Goal: Information Seeking & Learning: Learn about a topic

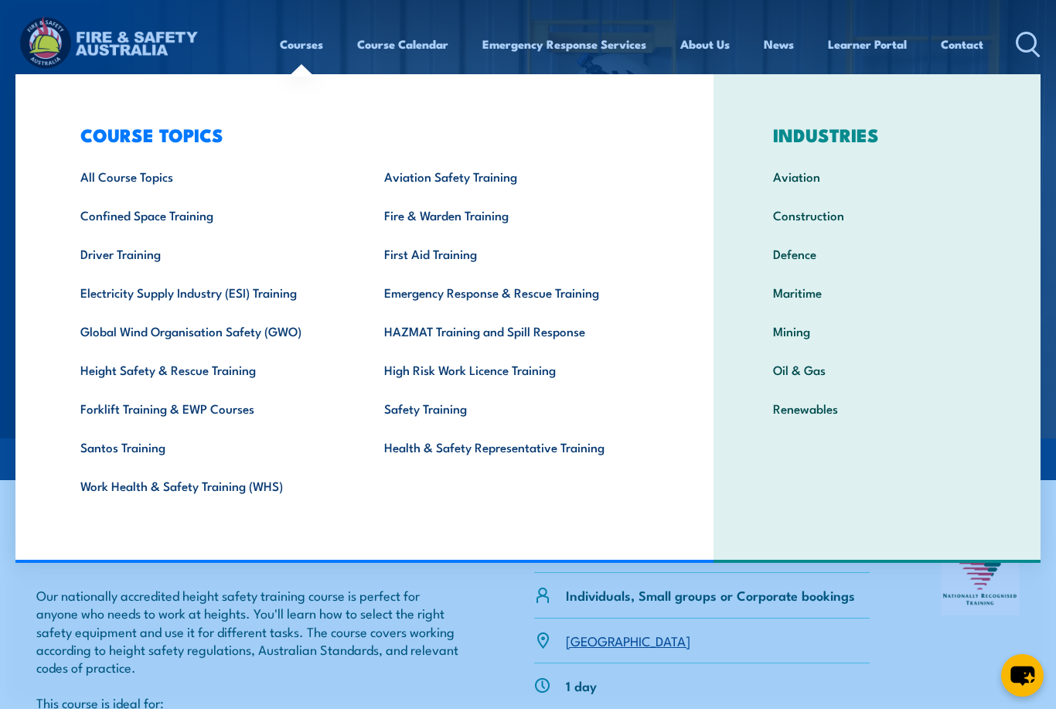
click at [118, 187] on link "All Course Topics" at bounding box center [208, 176] width 304 height 39
click at [125, 175] on link "All Course Topics" at bounding box center [208, 176] width 304 height 39
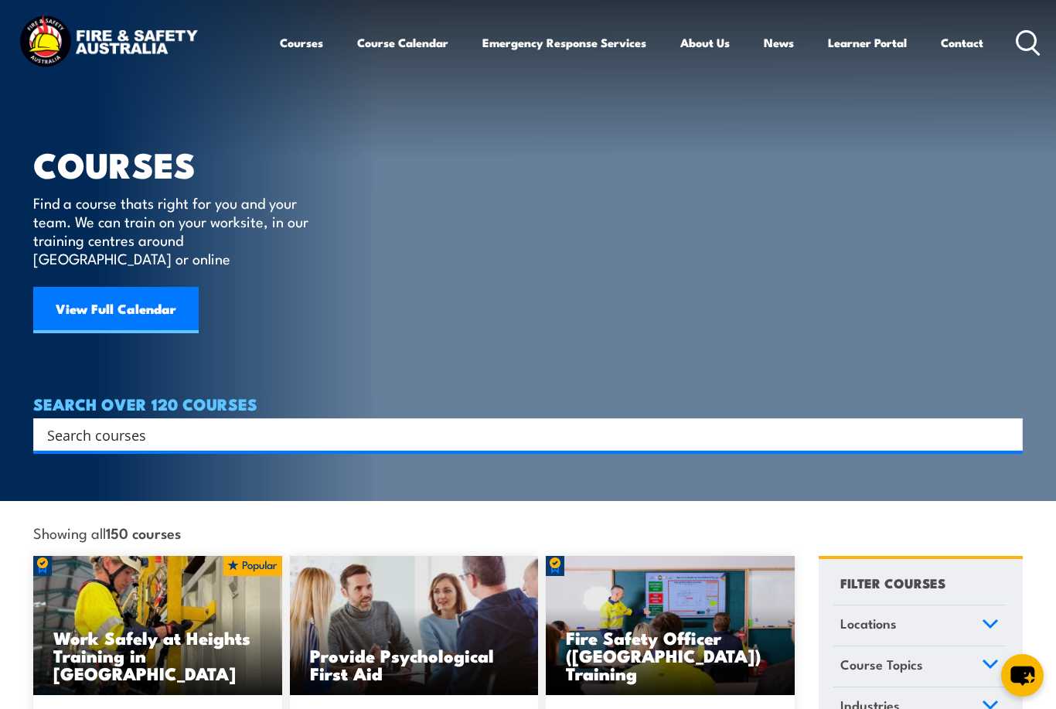
click at [198, 423] on input "Search input" at bounding box center [517, 434] width 941 height 23
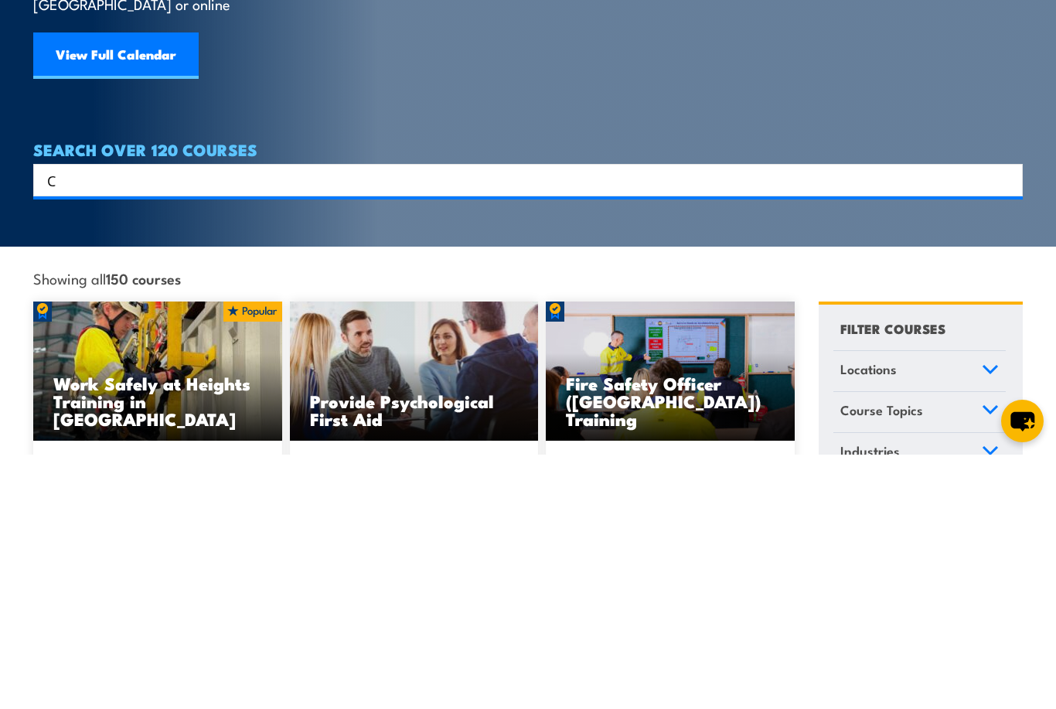
scroll to position [1, 0]
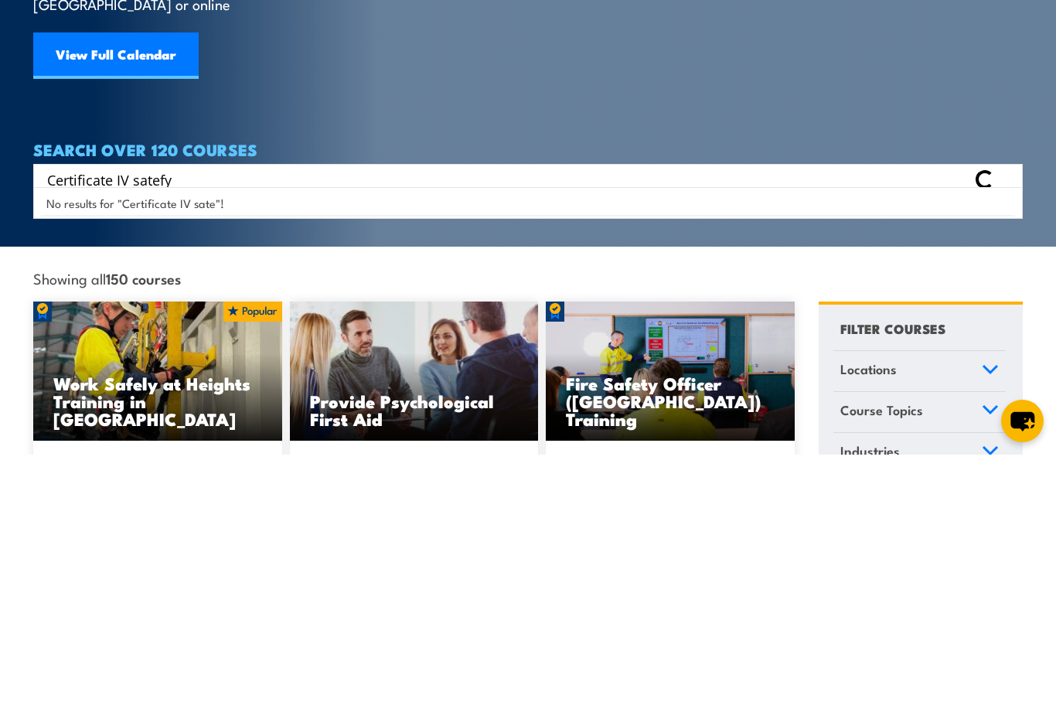
click at [147, 422] on input "Certificate IV satefy" at bounding box center [507, 433] width 920 height 23
click at [157, 422] on input "Certificate IV satefy" at bounding box center [507, 433] width 920 height 23
click at [144, 418] on div "Certificate IV satefy Search" at bounding box center [527, 434] width 989 height 32
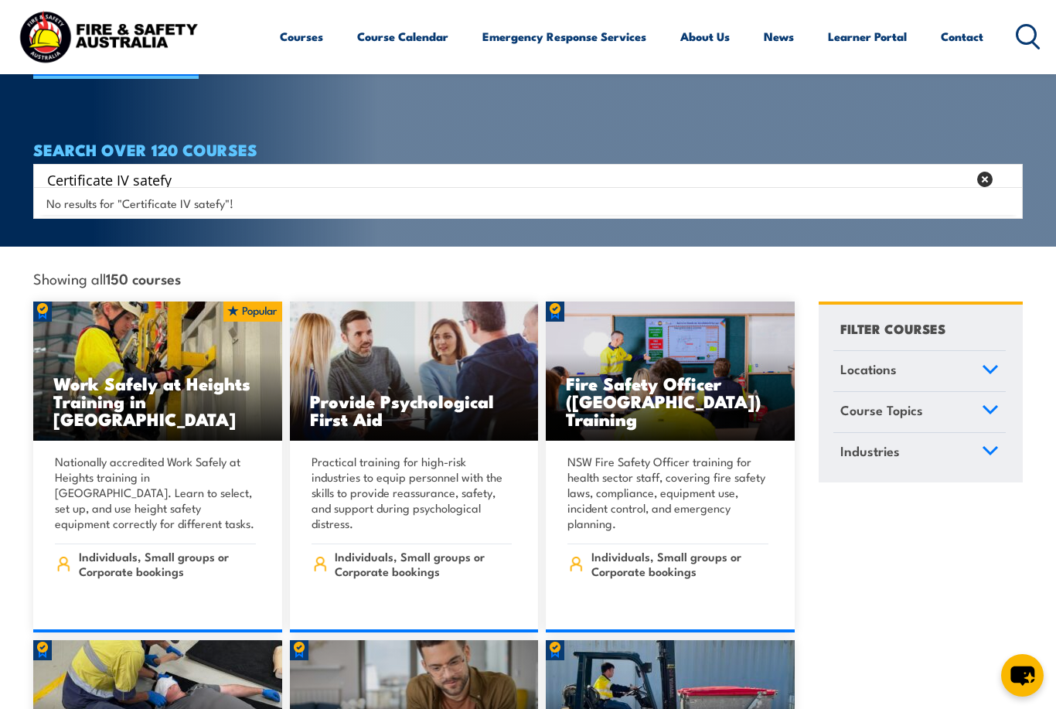
click at [150, 168] on input "Certificate IV satefy" at bounding box center [507, 179] width 920 height 23
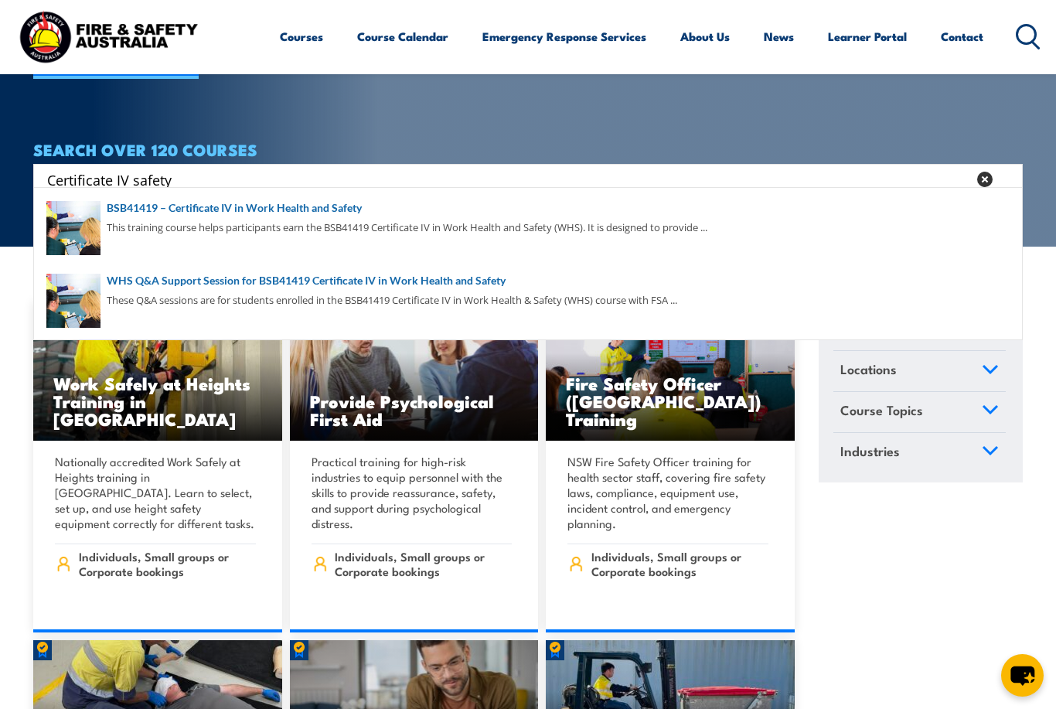
type input "Certificate IV safety"
click at [299, 209] on span at bounding box center [528, 227] width 980 height 73
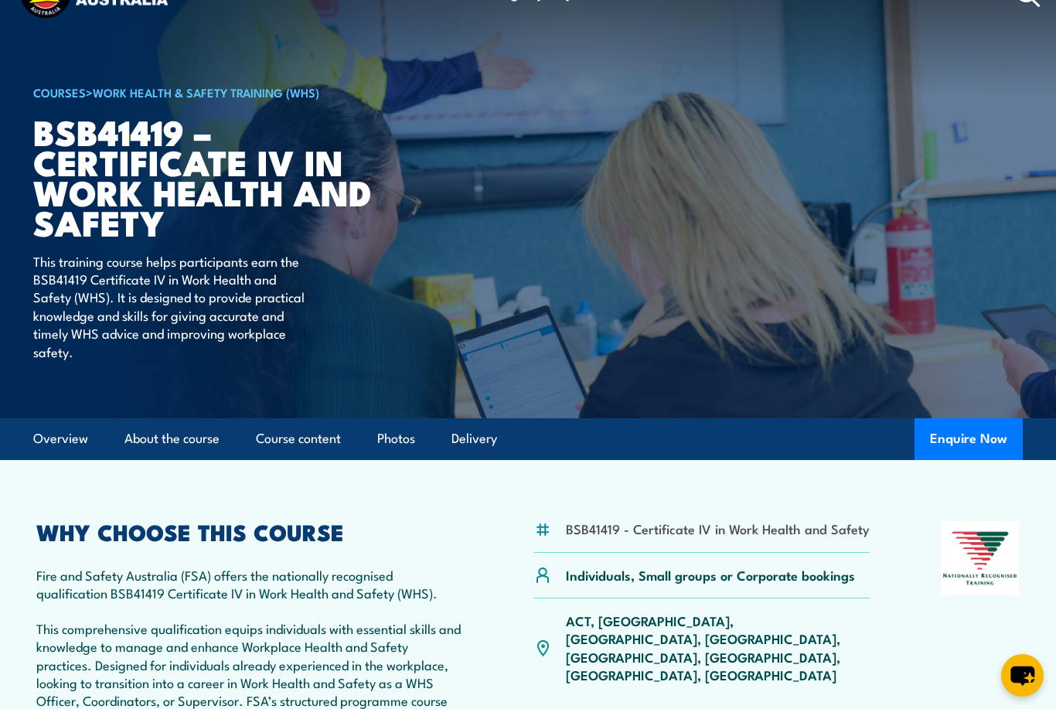
scroll to position [53, 0]
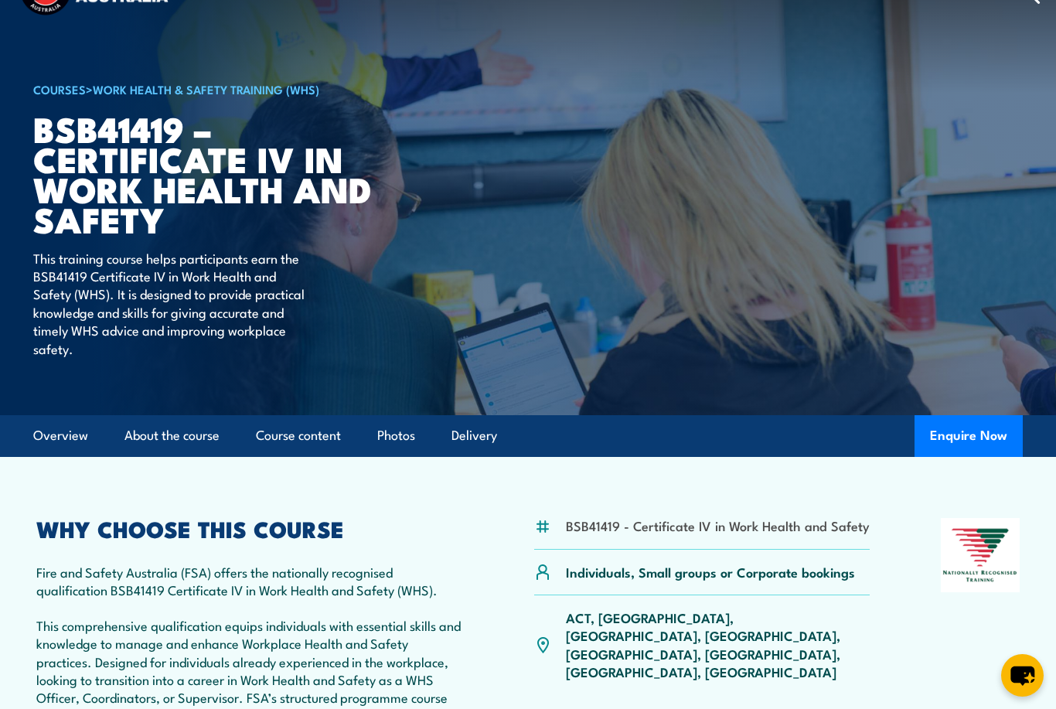
click at [697, 615] on p "ACT, NSW, NT, QLD, SA, TAS, VIC, WA" at bounding box center [718, 644] width 304 height 73
click at [698, 618] on p "ACT, NSW, NT, QLD, SA, TAS, VIC, WA" at bounding box center [718, 644] width 304 height 73
click at [697, 612] on p "ACT, NSW, NT, QLD, SA, TAS, VIC, WA" at bounding box center [718, 644] width 304 height 73
click at [707, 608] on p "ACT, NSW, NT, QLD, SA, TAS, VIC, WA" at bounding box center [718, 644] width 304 height 73
click at [733, 516] on li "BSB41419 - Certificate IV in Work Health and Safety" at bounding box center [718, 525] width 304 height 18
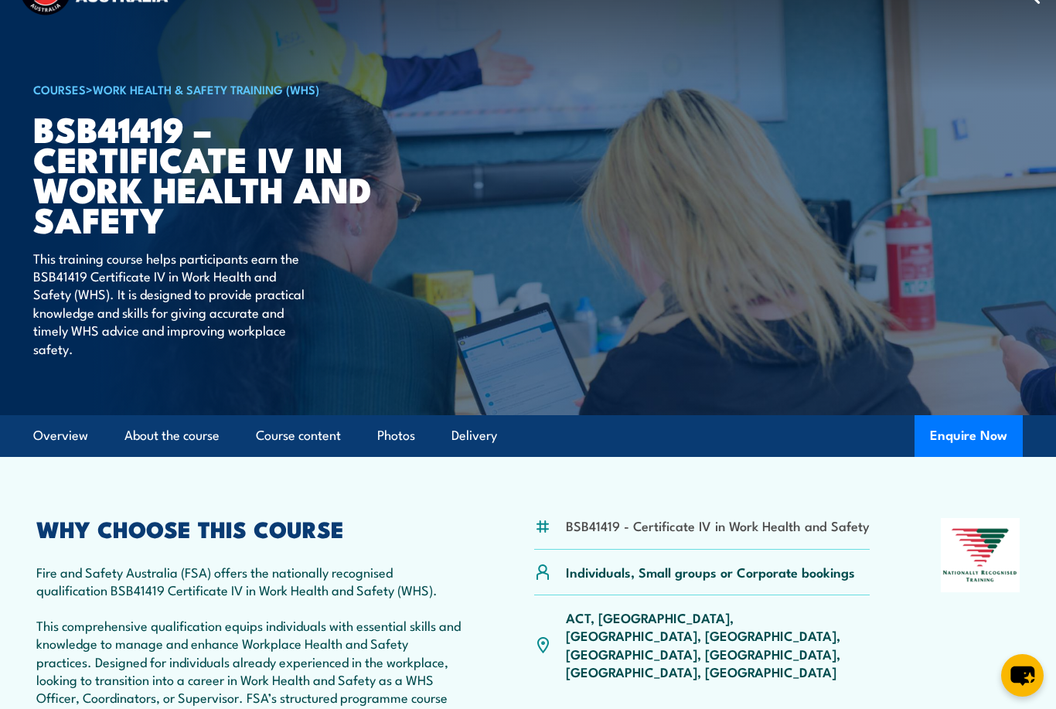
click at [733, 516] on li "BSB41419 - Certificate IV in Work Health and Safety" at bounding box center [718, 525] width 304 height 18
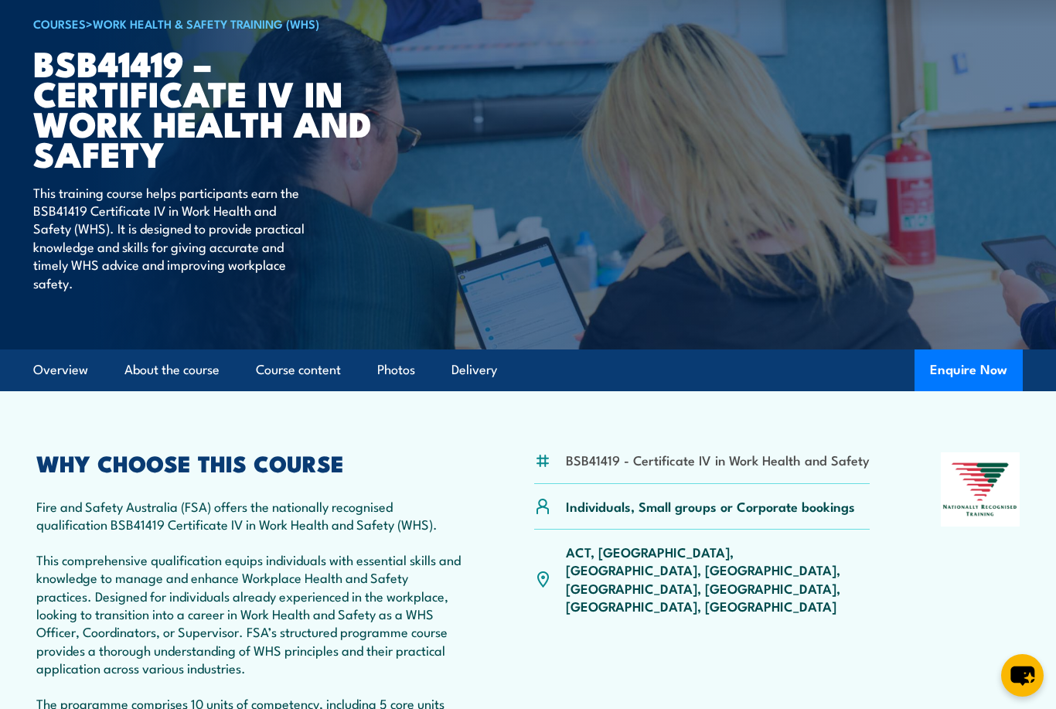
scroll to position [0, 0]
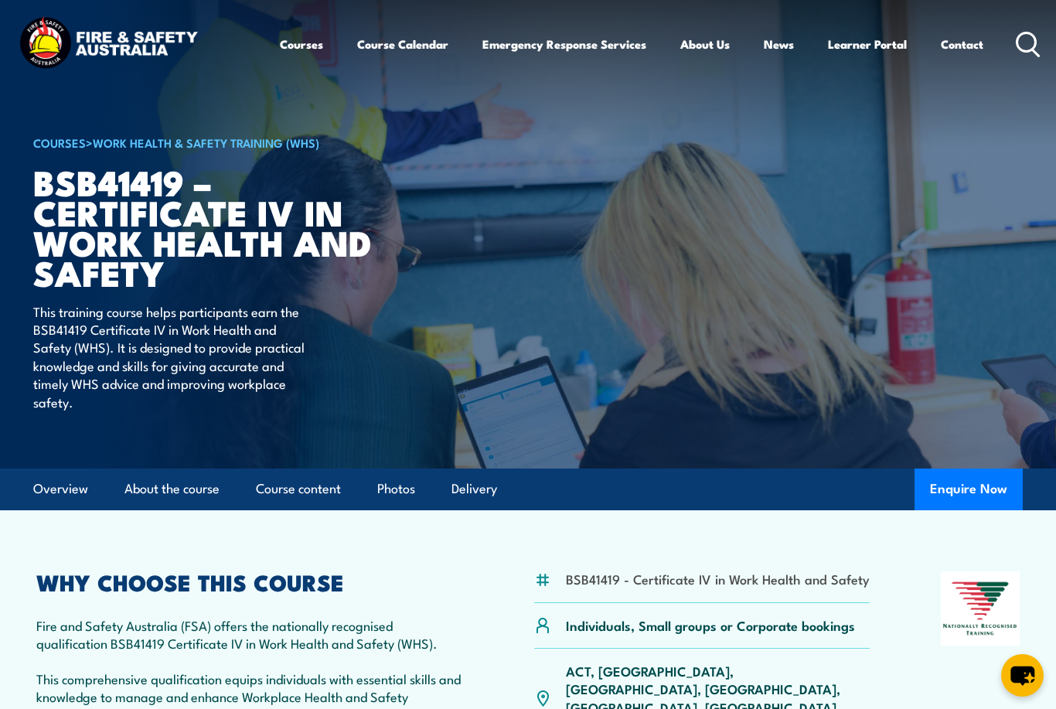
click at [133, 489] on link "About the course" at bounding box center [171, 488] width 95 height 41
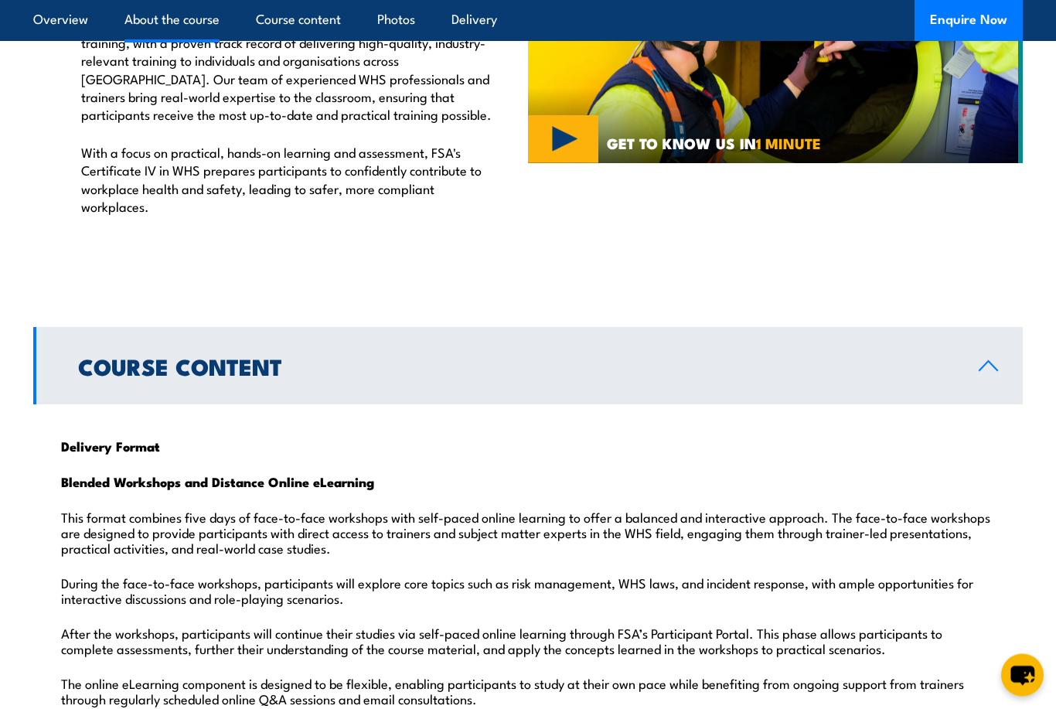
scroll to position [1230, 0]
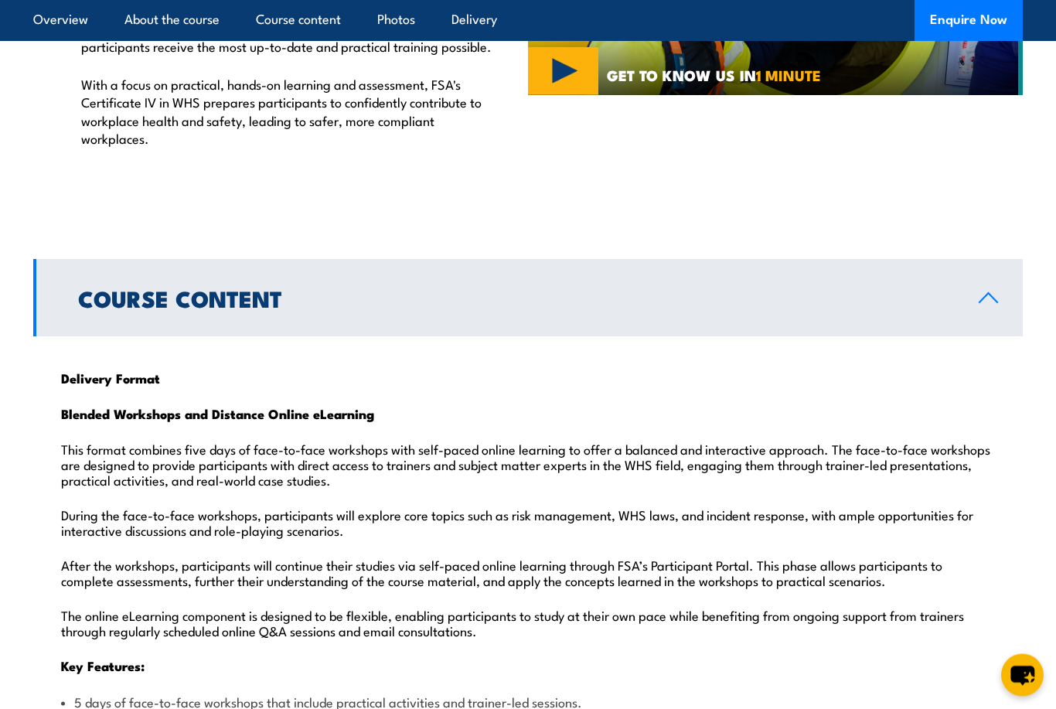
click at [994, 260] on link "Course Content" at bounding box center [527, 298] width 989 height 77
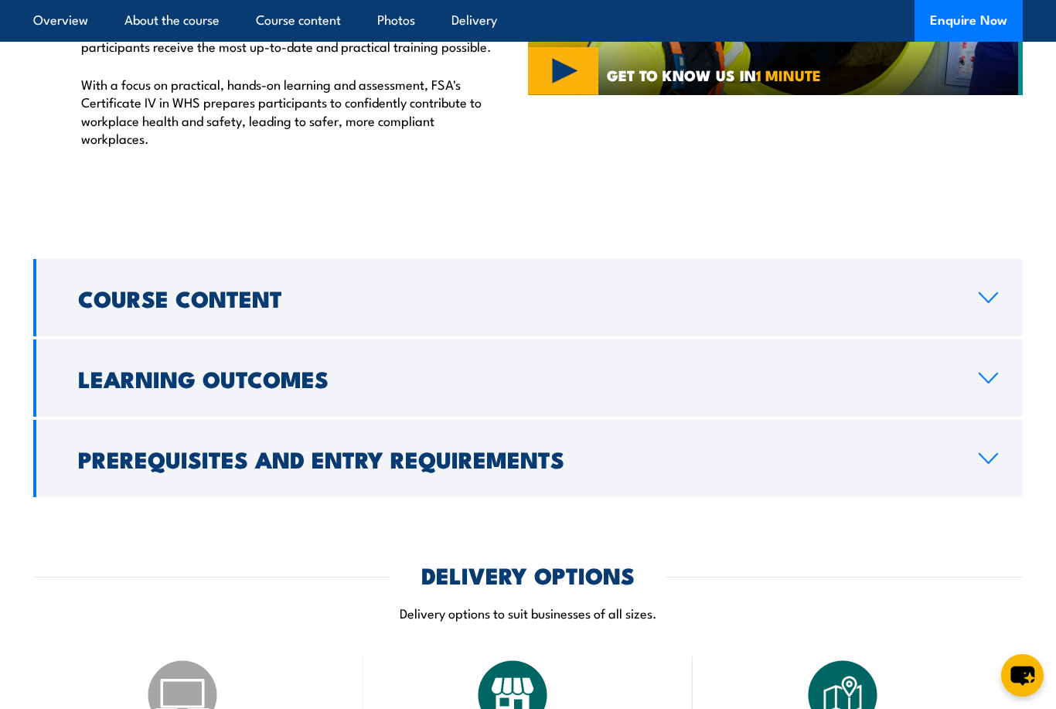
click at [994, 342] on link "Learning Outcomes" at bounding box center [527, 377] width 989 height 77
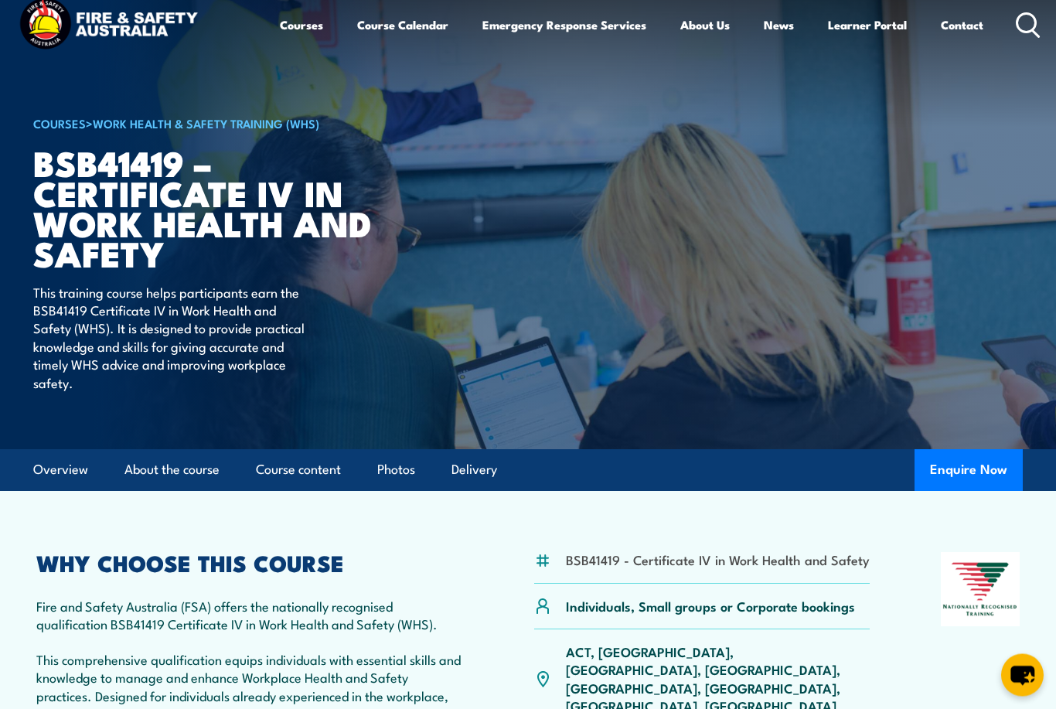
scroll to position [0, 0]
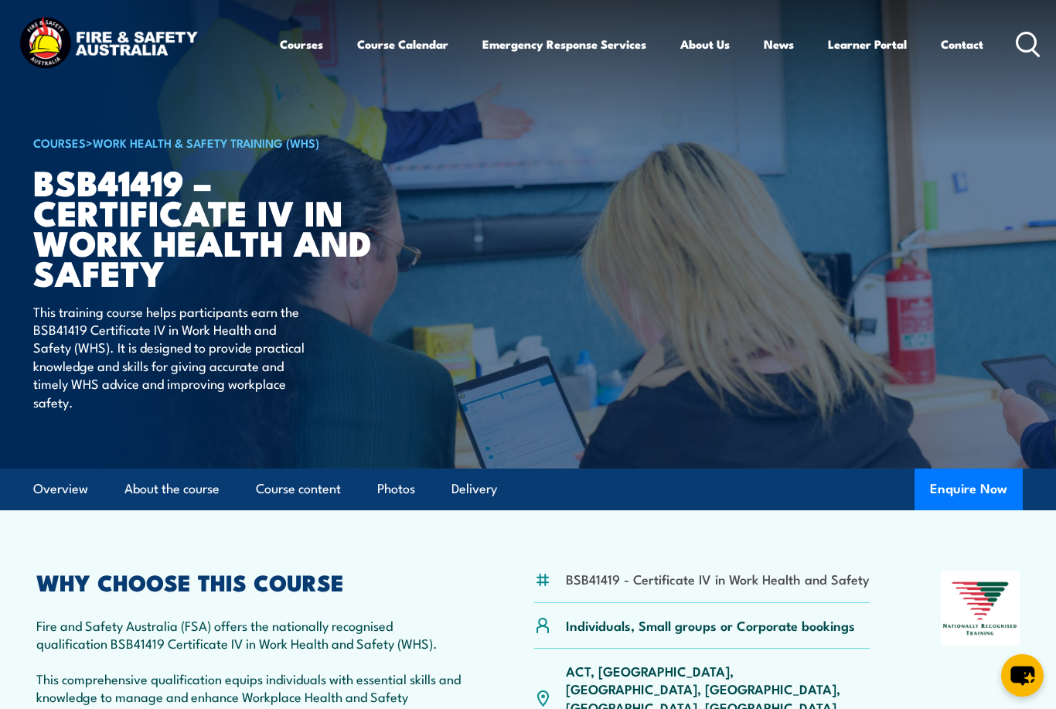
click at [432, 49] on link "Course Calendar" at bounding box center [402, 44] width 91 height 37
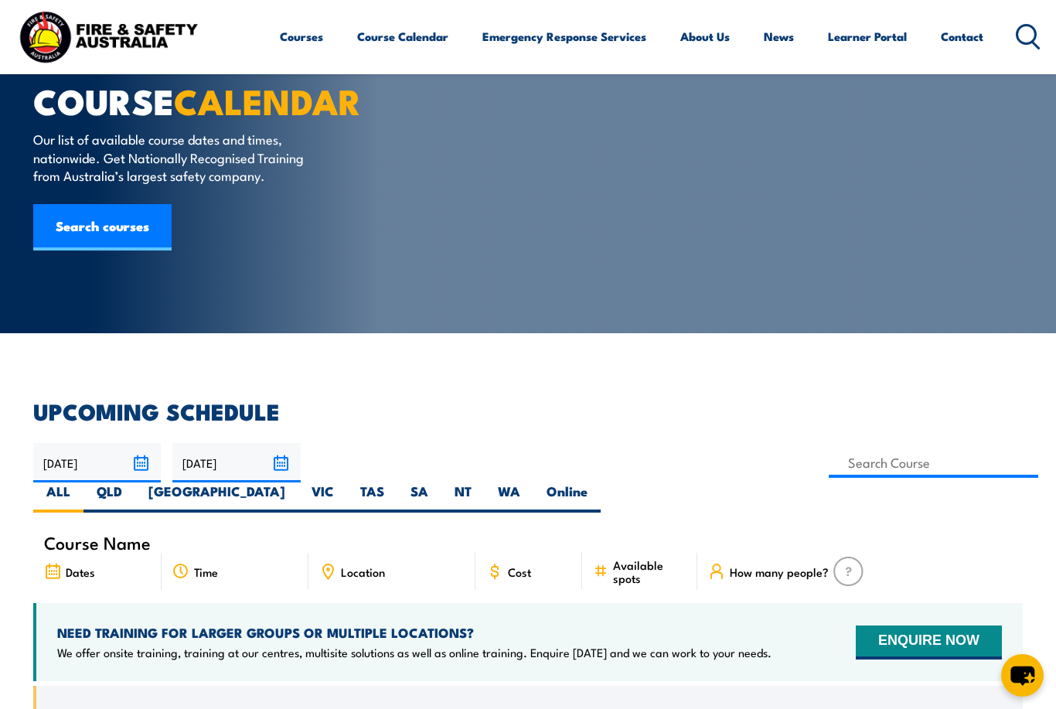
scroll to position [513, 0]
